Goal: Task Accomplishment & Management: Manage account settings

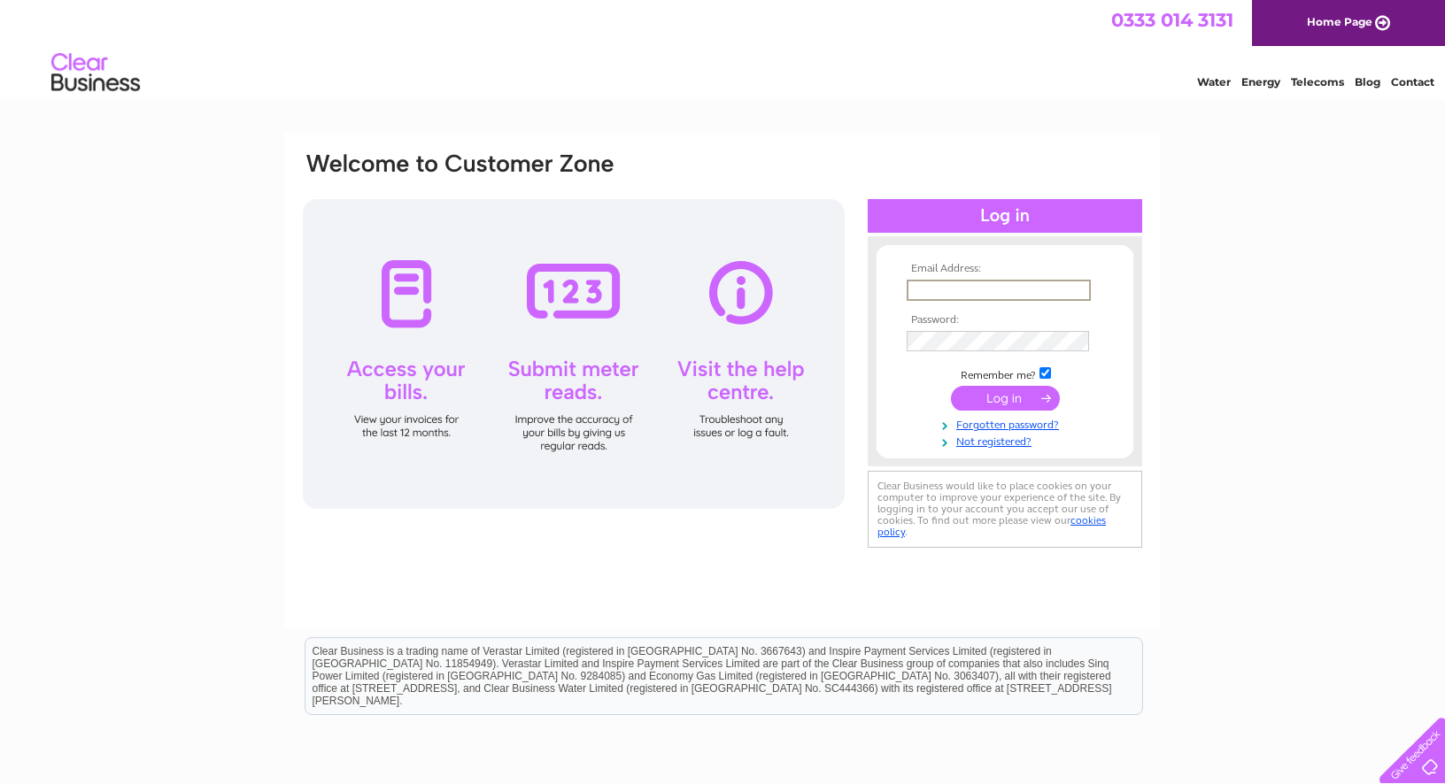
type input "Ashley@fleurandblume.com"
click at [1005, 397] on input "submit" at bounding box center [1005, 398] width 109 height 25
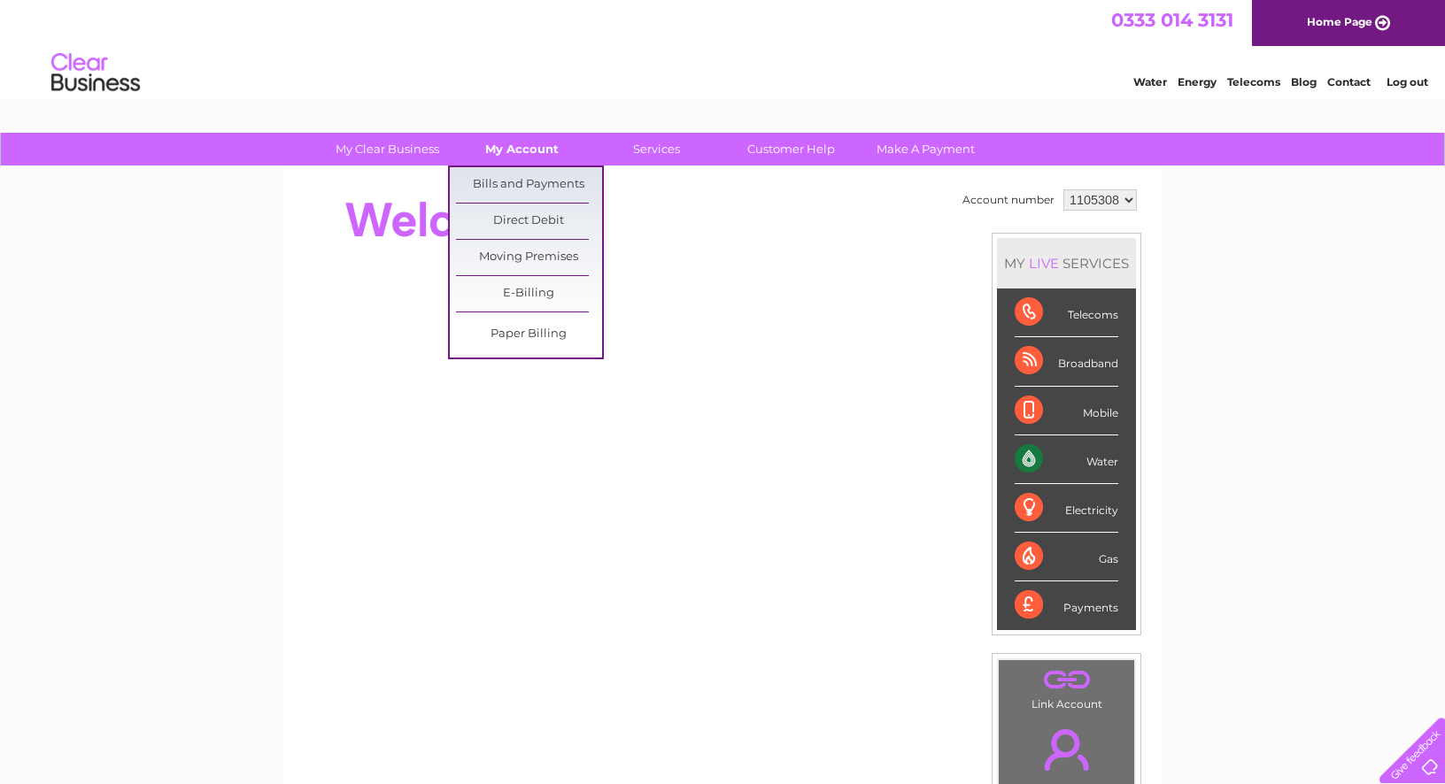
click at [529, 149] on link "My Account" at bounding box center [522, 149] width 146 height 33
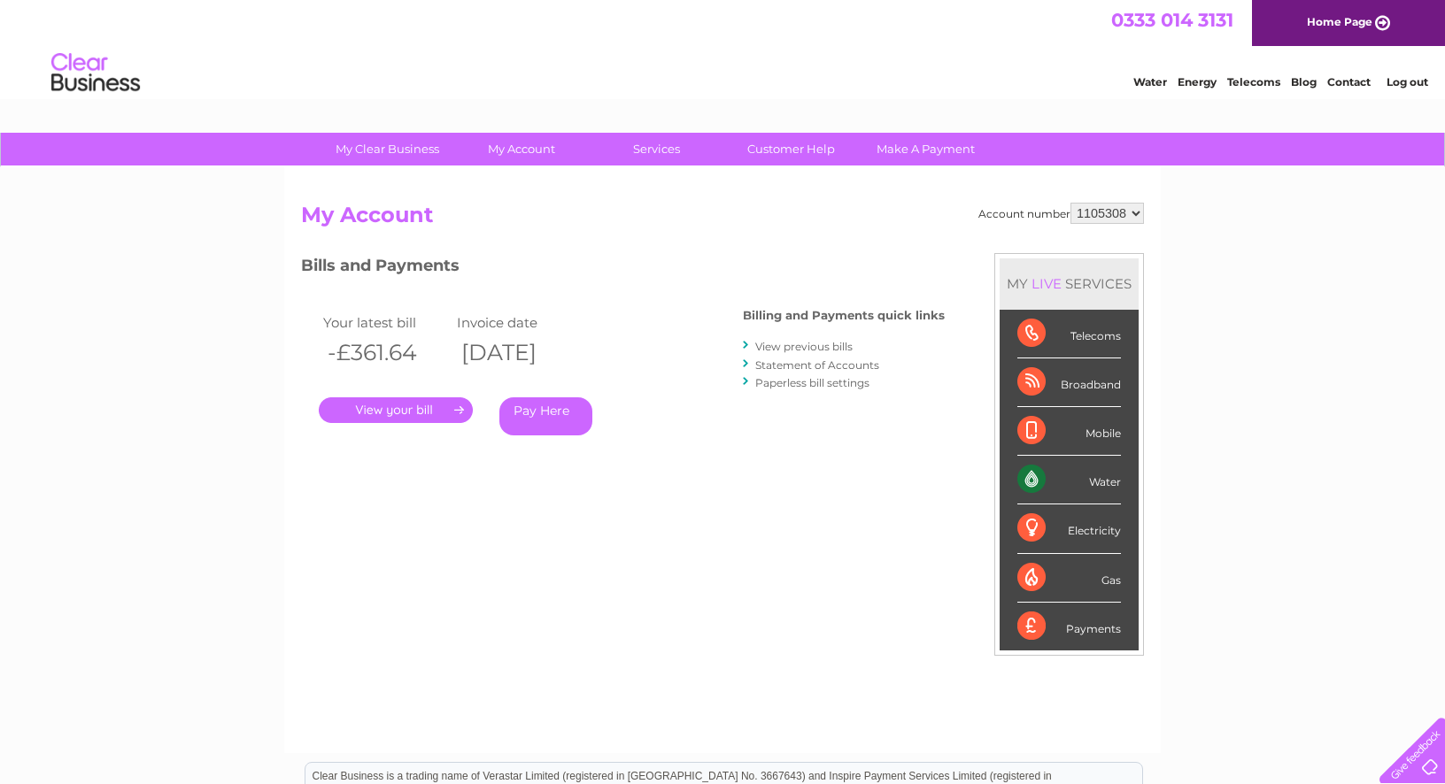
click at [429, 402] on link "." at bounding box center [396, 410] width 154 height 26
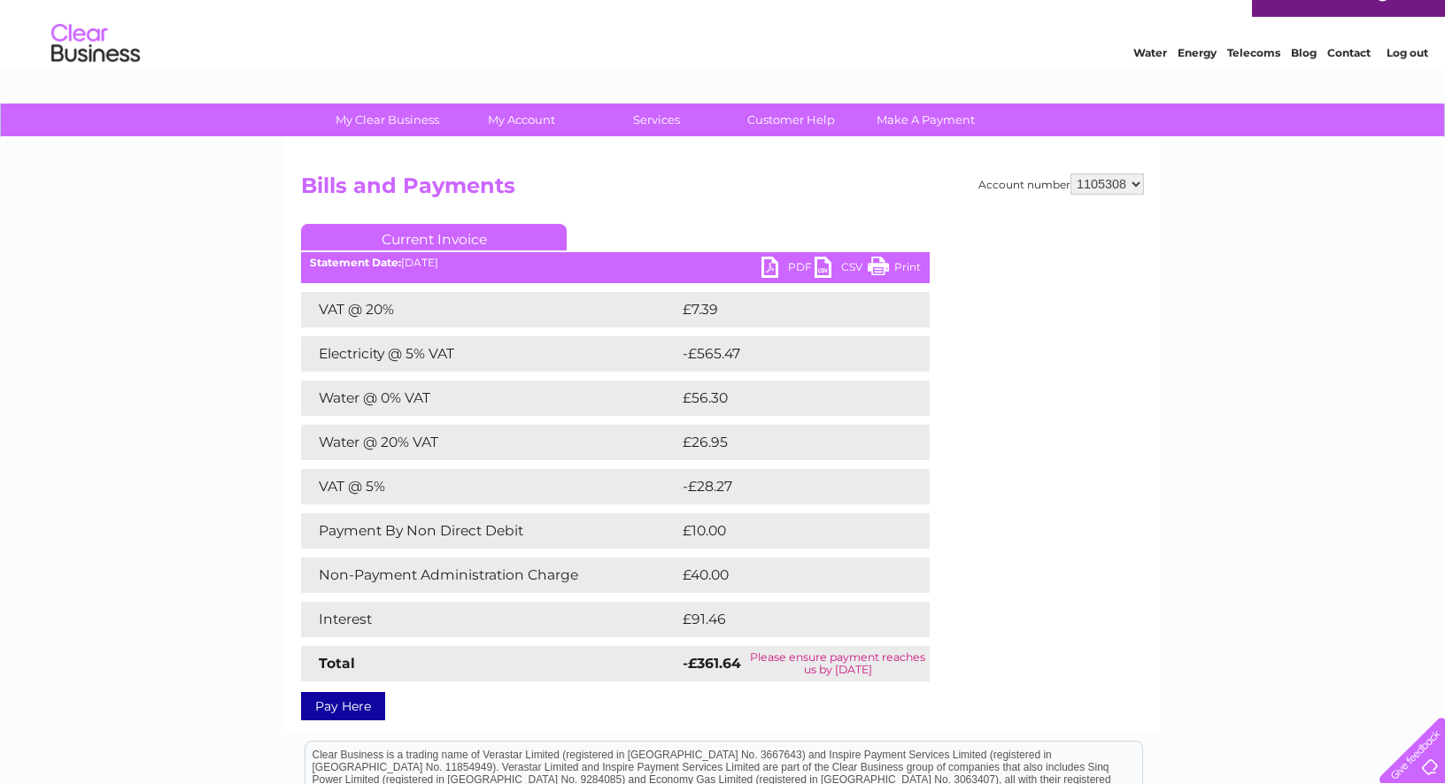
scroll to position [33, 0]
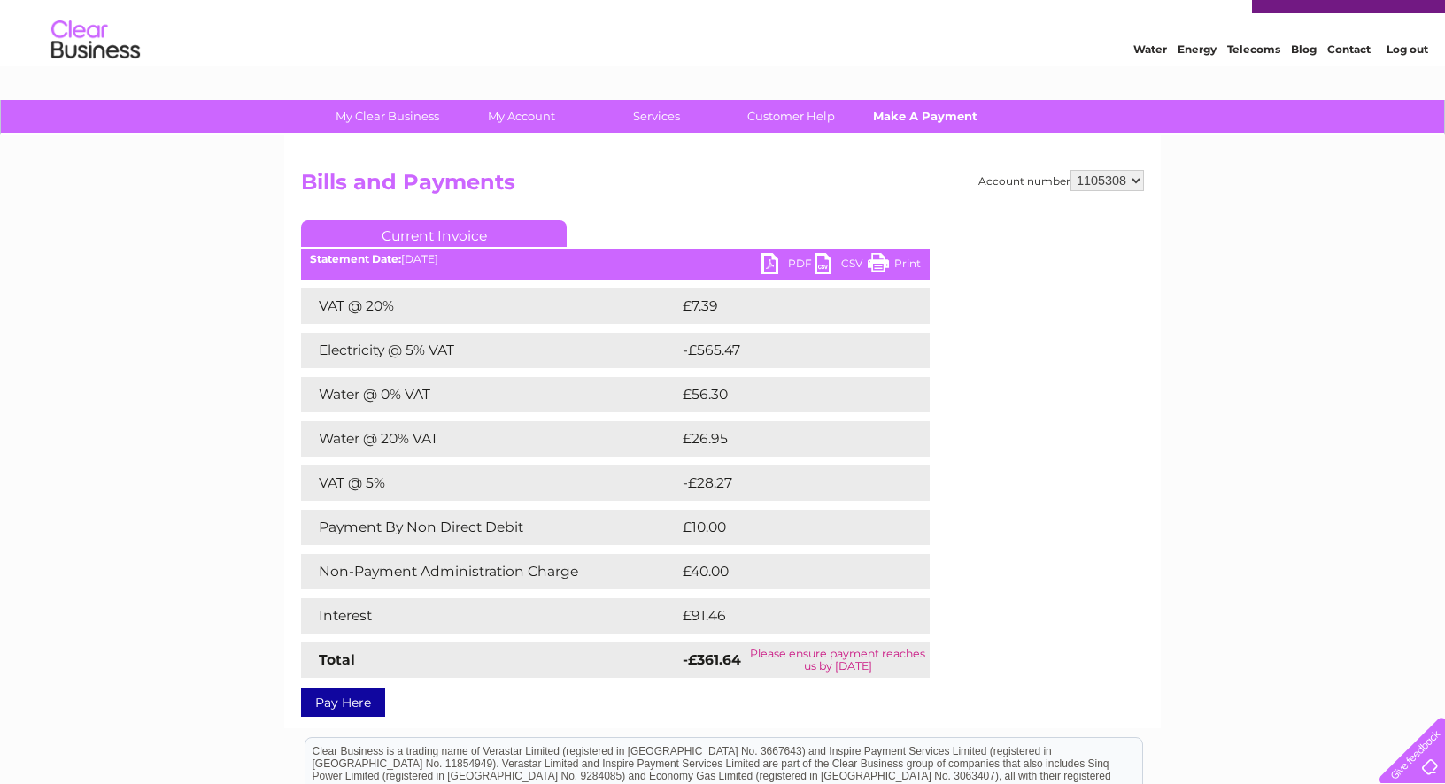
click at [911, 114] on link "Make A Payment" at bounding box center [925, 116] width 146 height 33
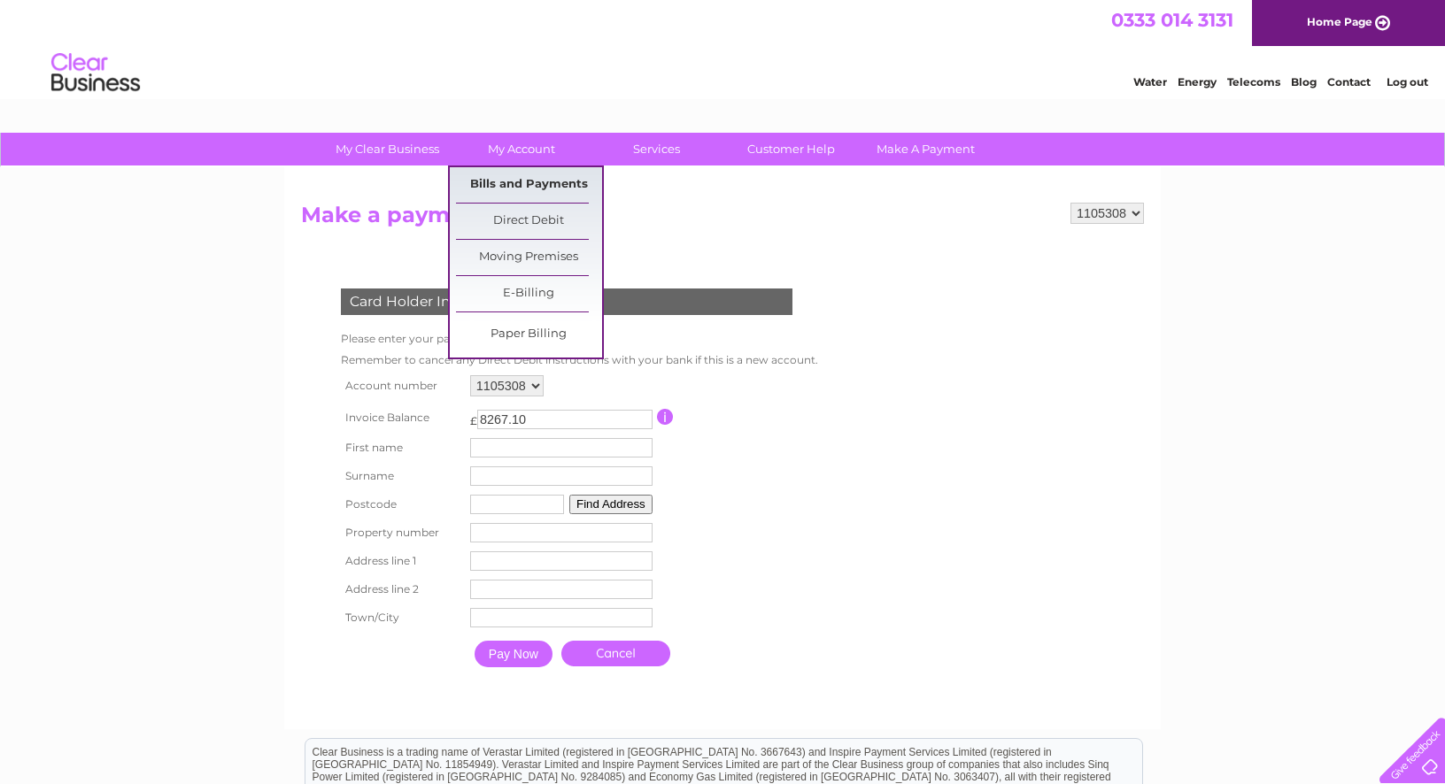
click at [523, 181] on link "Bills and Payments" at bounding box center [529, 184] width 146 height 35
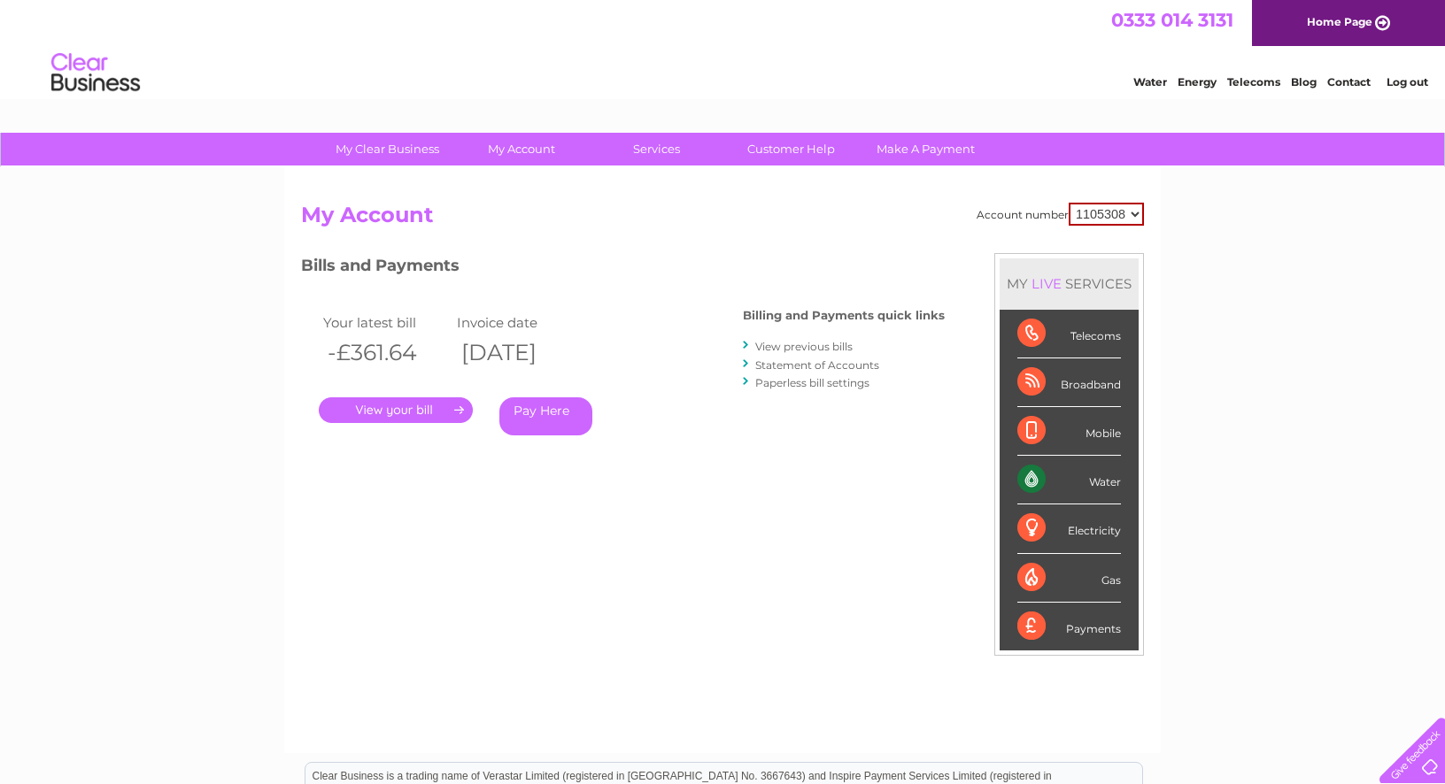
click at [807, 363] on link "Statement of Accounts" at bounding box center [817, 365] width 124 height 13
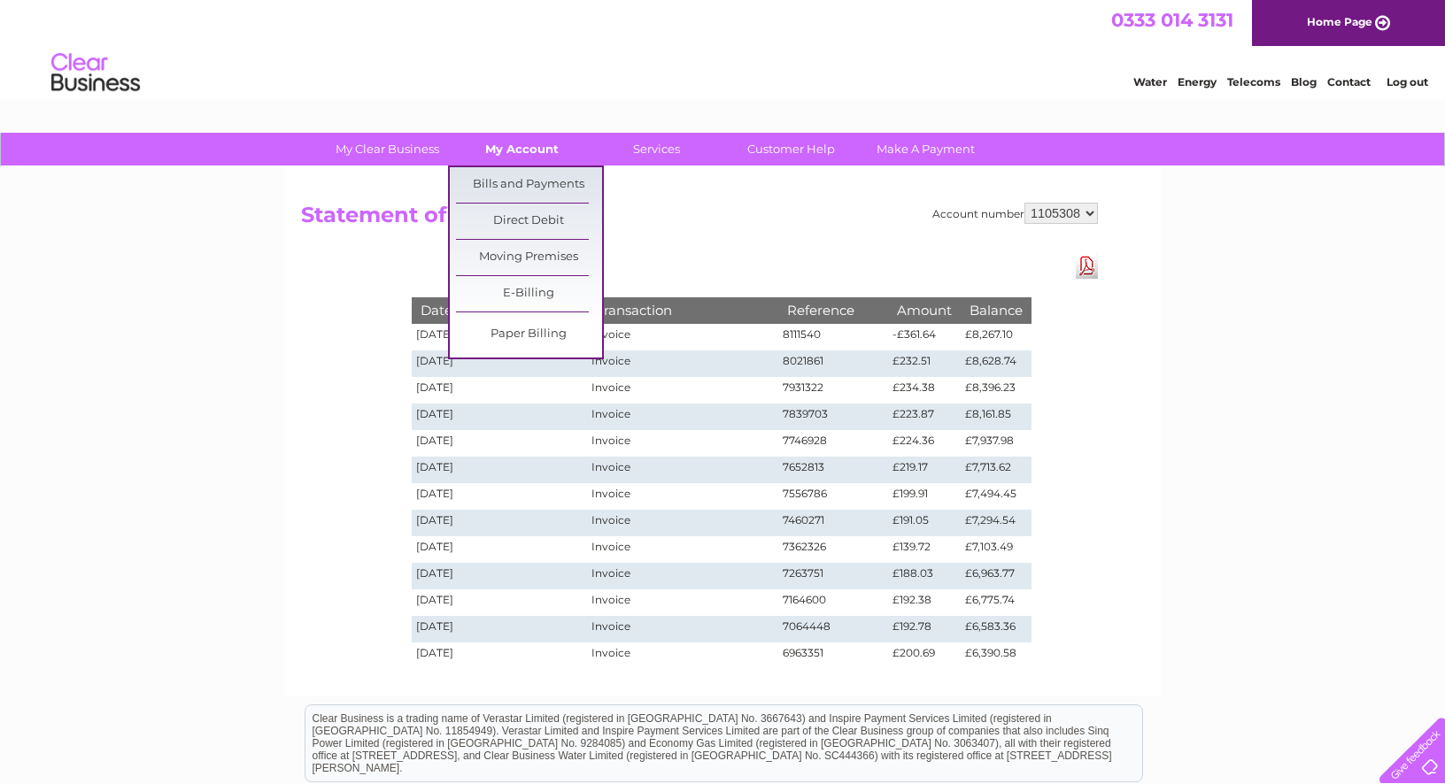
click at [523, 147] on link "My Account" at bounding box center [522, 149] width 146 height 33
click at [511, 181] on link "Bills and Payments" at bounding box center [529, 184] width 146 height 35
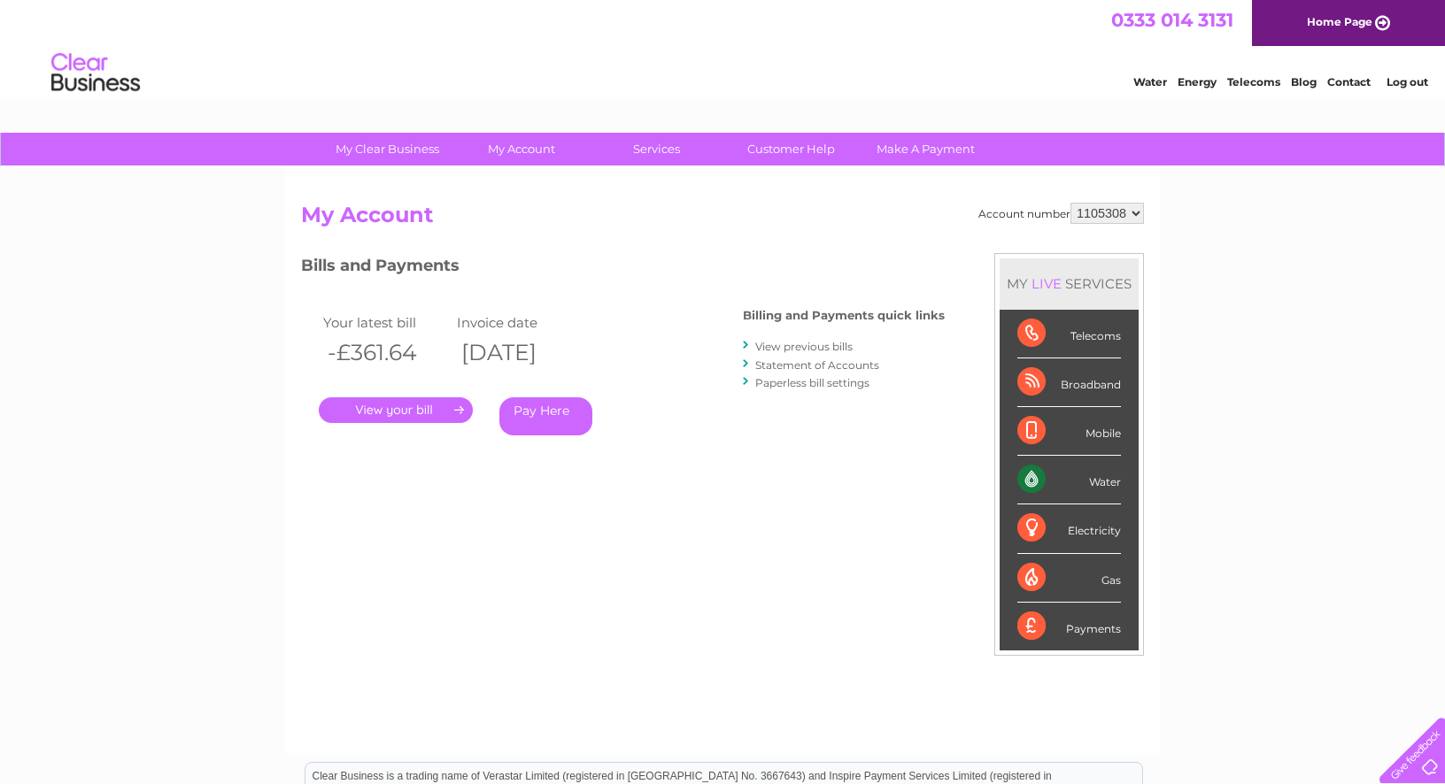
click at [404, 397] on link "." at bounding box center [396, 410] width 154 height 26
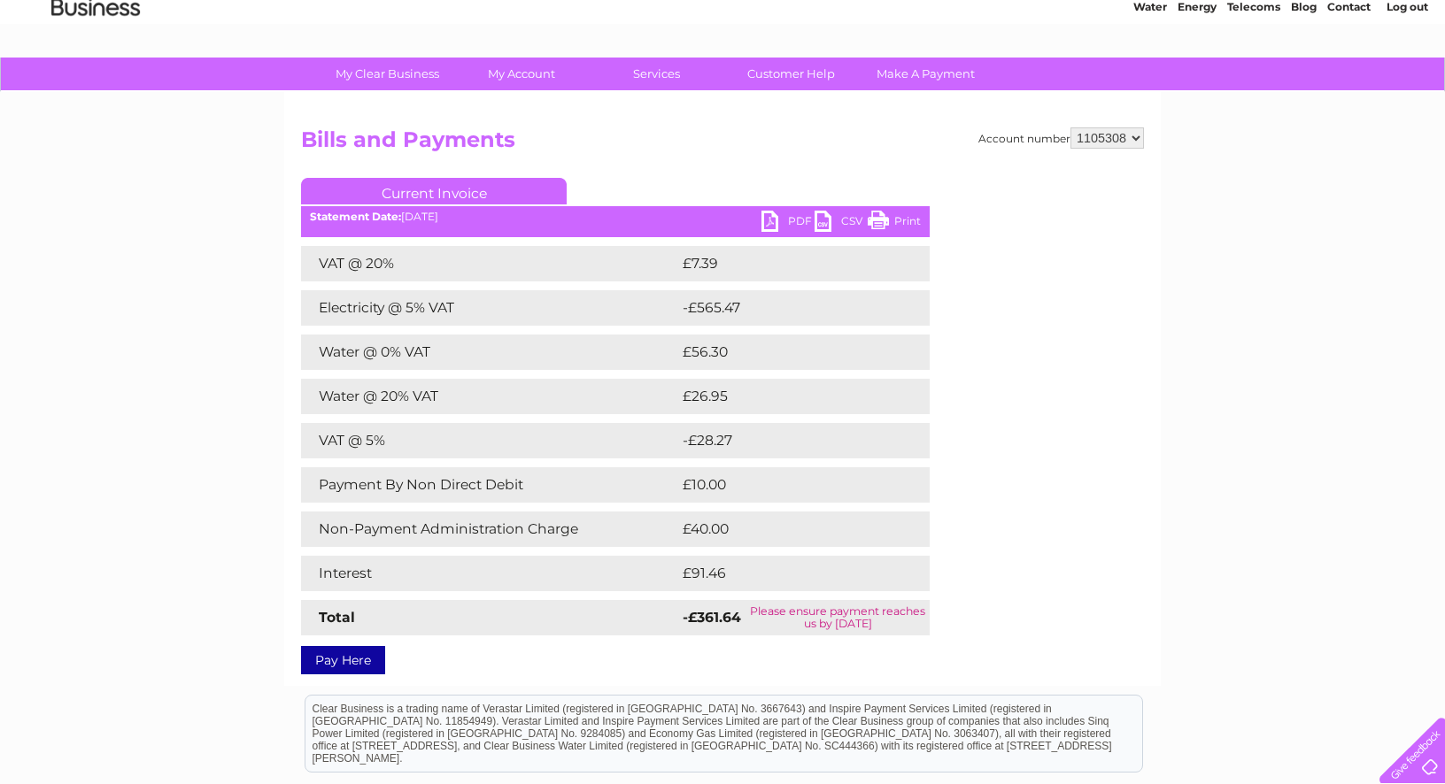
scroll to position [101, 0]
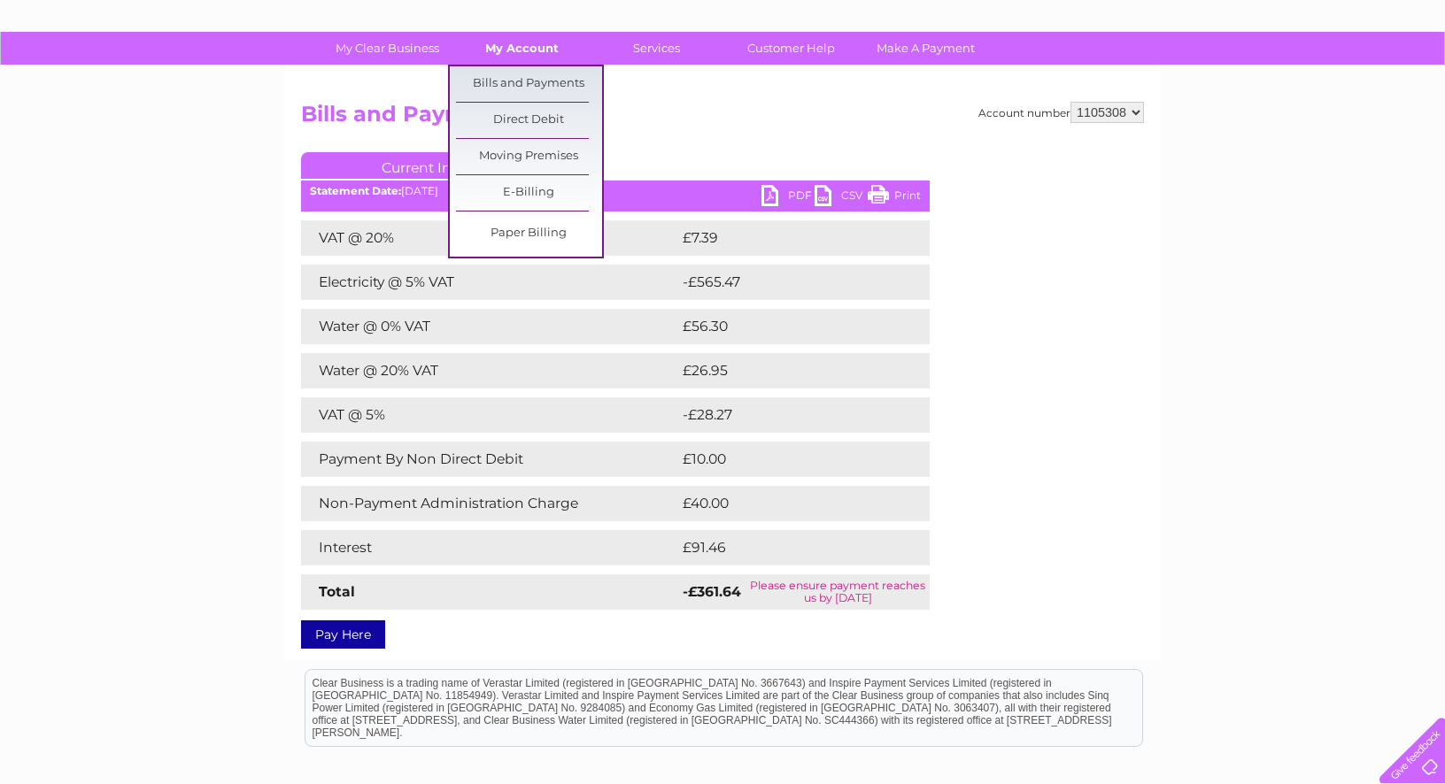
click at [509, 38] on link "My Account" at bounding box center [522, 48] width 146 height 33
